Goal: Find specific page/section: Find specific page/section

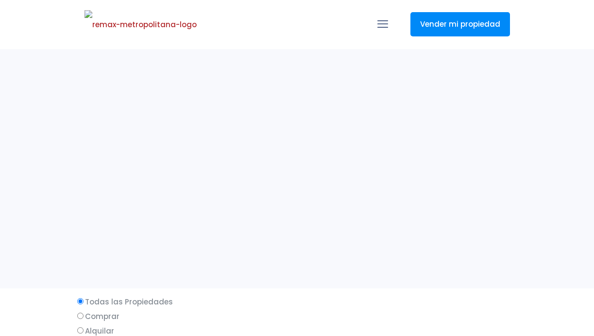
select select
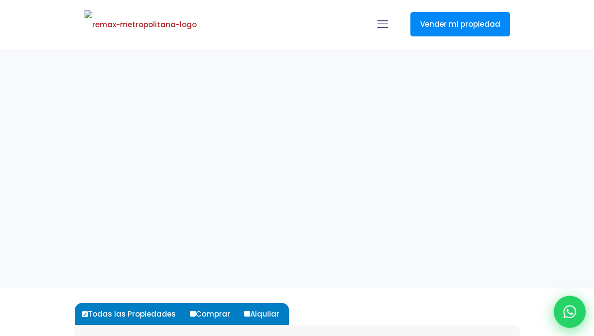
click at [578, 309] on div at bounding box center [570, 312] width 32 height 32
